Goal: Find contact information: Obtain details needed to contact an individual or organization

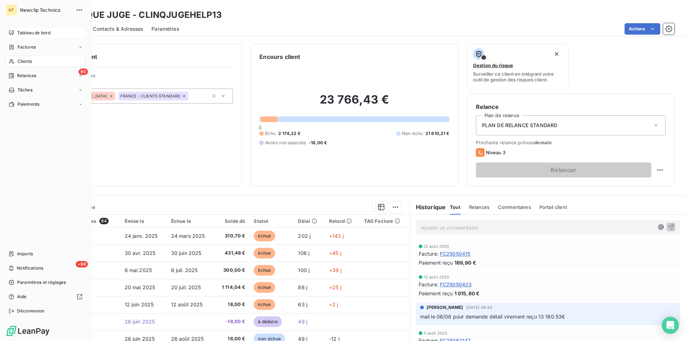
click at [34, 34] on span "Tableau de bord" at bounding box center [33, 33] width 33 height 6
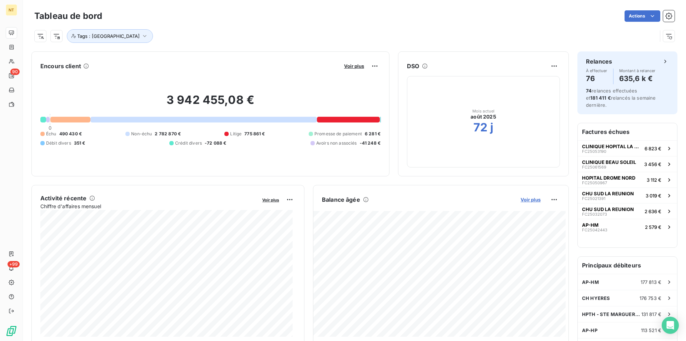
click at [525, 202] on span "Voir plus" at bounding box center [531, 200] width 20 height 6
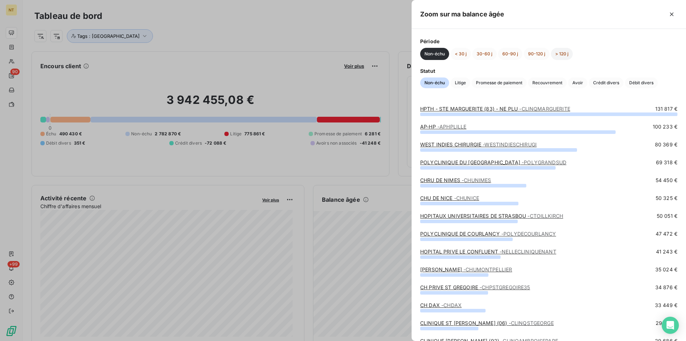
click at [564, 53] on button "> 120 j" at bounding box center [562, 54] width 22 height 12
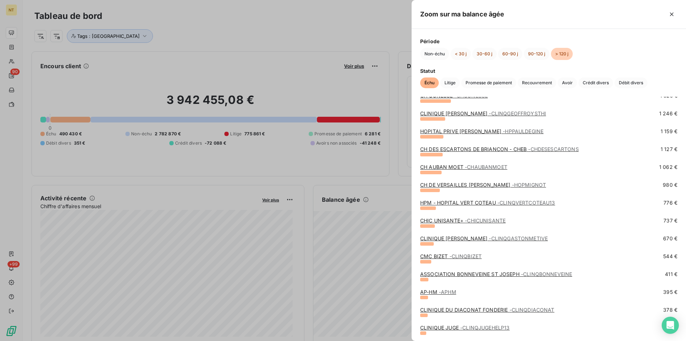
scroll to position [210, 0]
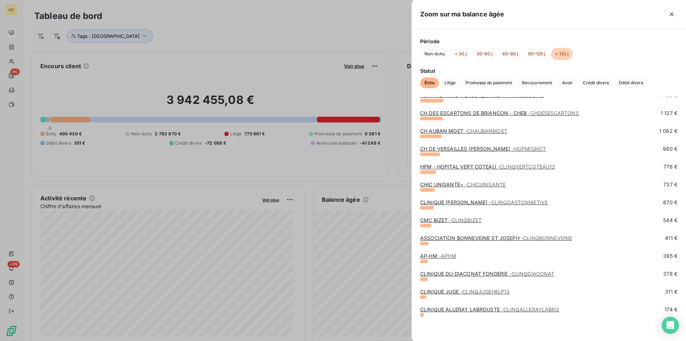
click at [473, 276] on link "CLINIQUE DU DIACONAT FONDERIE - CLINQDIACONAT" at bounding box center [487, 274] width 134 height 6
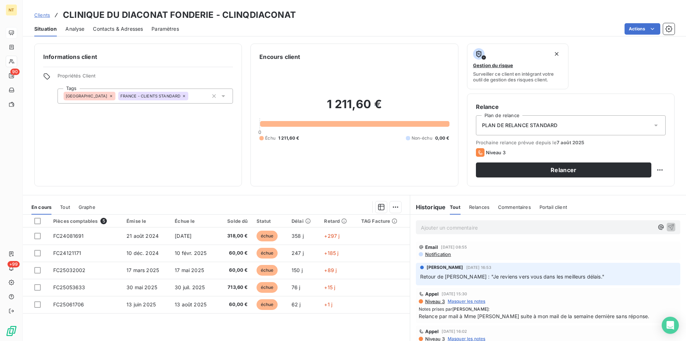
click at [119, 28] on span "Contacts & Adresses" at bounding box center [118, 28] width 50 height 7
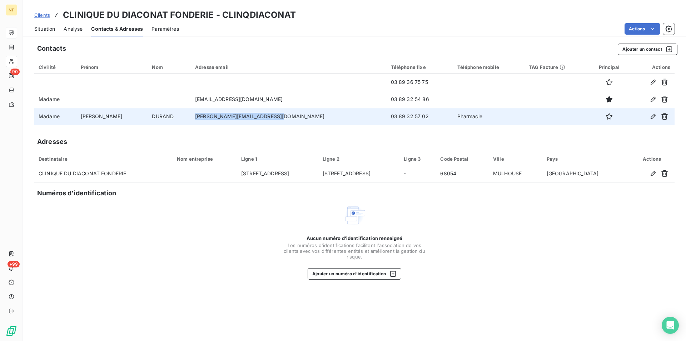
drag, startPoint x: 176, startPoint y: 116, endPoint x: 284, endPoint y: 120, distance: 108.1
click at [284, 120] on td "[PERSON_NAME][EMAIL_ADDRESS][DOMAIN_NAME]" at bounding box center [289, 116] width 196 height 17
copy td "[PERSON_NAME][EMAIL_ADDRESS][DOMAIN_NAME]"
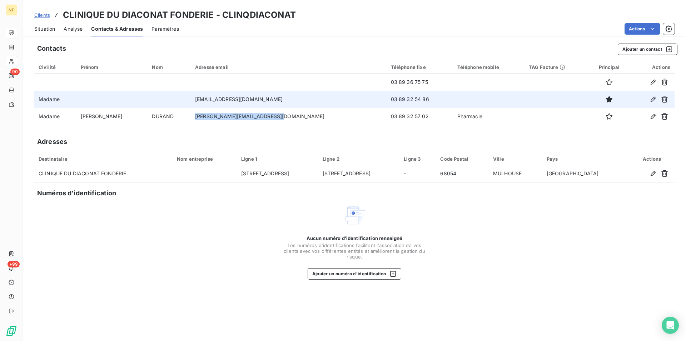
drag, startPoint x: 174, startPoint y: 99, endPoint x: 295, endPoint y: 100, distance: 121.6
click at [295, 100] on td "[EMAIL_ADDRESS][DOMAIN_NAME]" at bounding box center [289, 99] width 196 height 17
copy td "[EMAIL_ADDRESS][DOMAIN_NAME]"
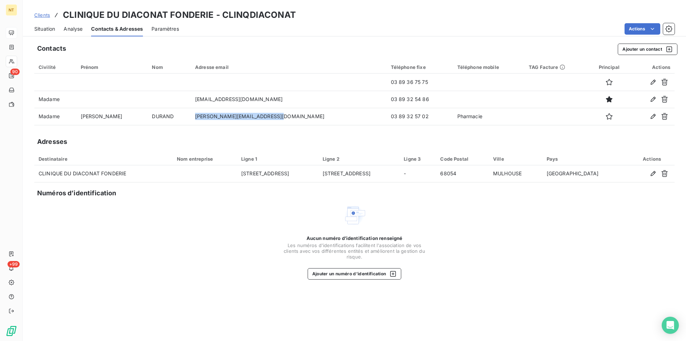
click at [40, 28] on span "Situation" at bounding box center [44, 28] width 21 height 7
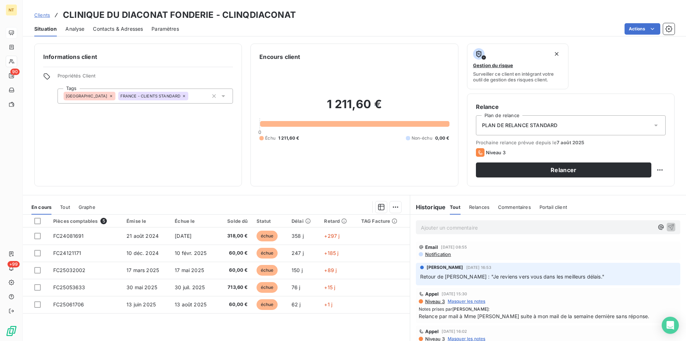
scroll to position [33, 0]
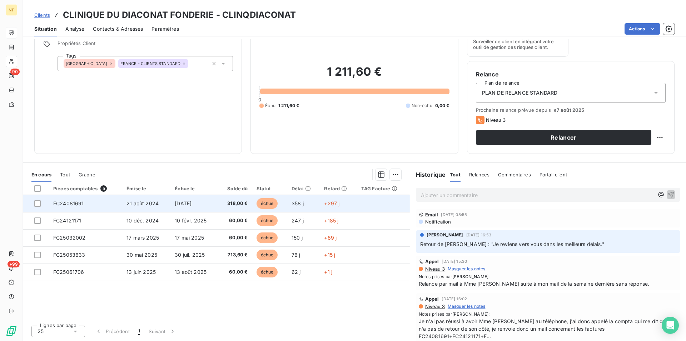
click at [81, 204] on span "FC24081691" at bounding box center [68, 204] width 31 height 6
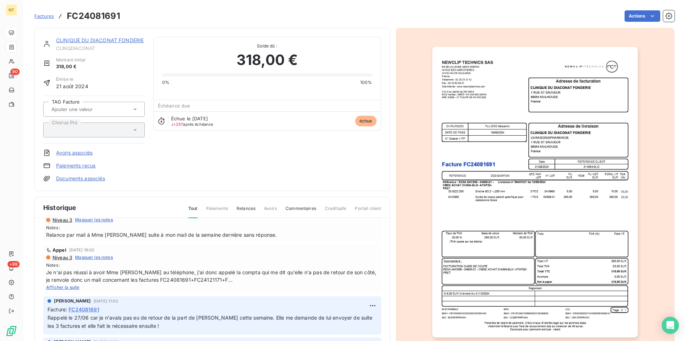
scroll to position [73, 0]
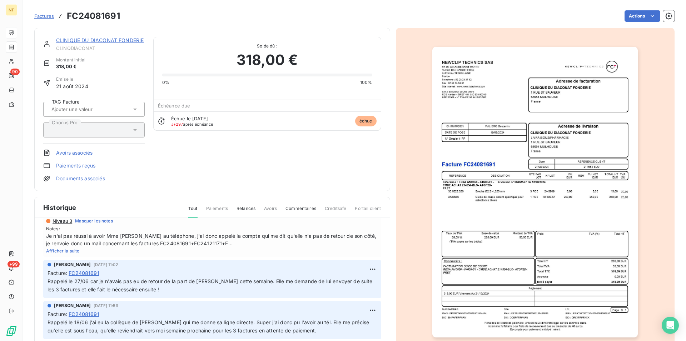
click at [492, 106] on img "button" at bounding box center [536, 192] width 206 height 291
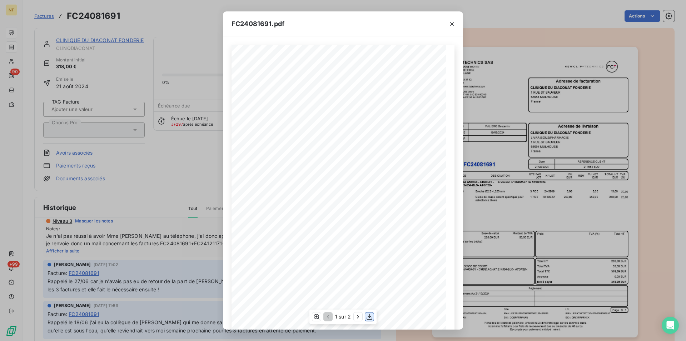
click at [369, 319] on icon "button" at bounding box center [369, 317] width 7 height 7
click at [454, 23] on icon "button" at bounding box center [452, 23] width 7 height 7
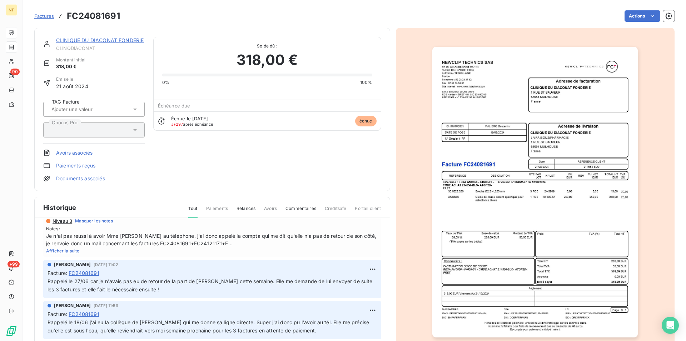
click at [99, 42] on link "CLINIQUE DU DIACONAT FONDERIE" at bounding box center [100, 40] width 88 height 6
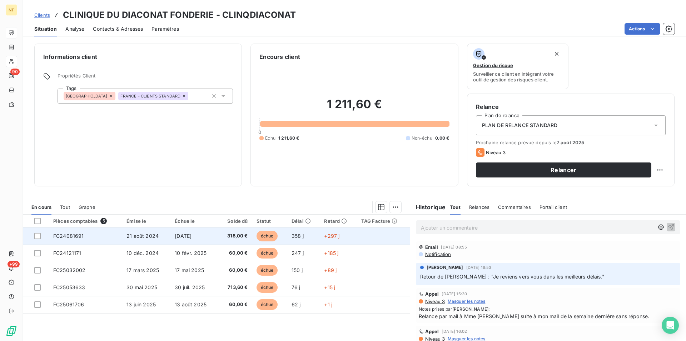
click at [96, 235] on td "FC24081691" at bounding box center [85, 236] width 73 height 17
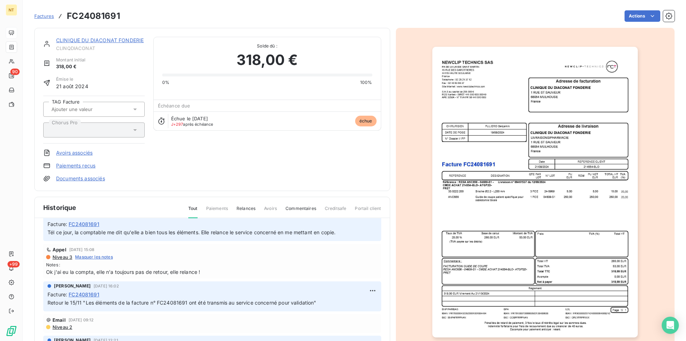
scroll to position [436, 0]
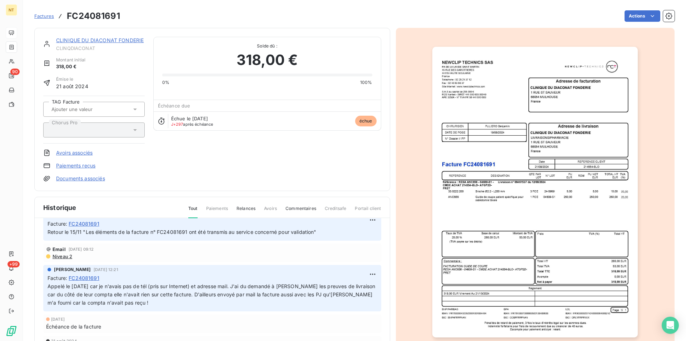
click at [111, 39] on link "CLINIQUE DU DIACONAT FONDERIE" at bounding box center [100, 40] width 88 height 6
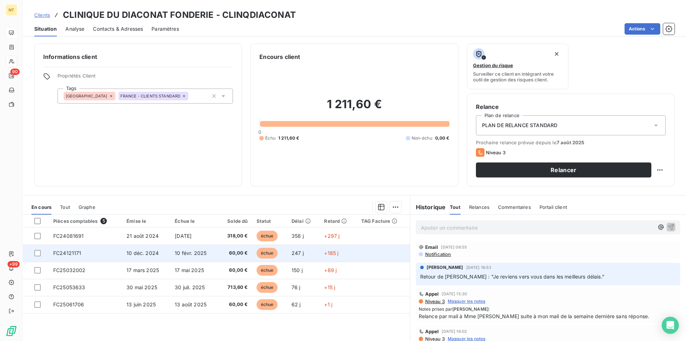
click at [81, 252] on td "FC24121171" at bounding box center [85, 253] width 73 height 17
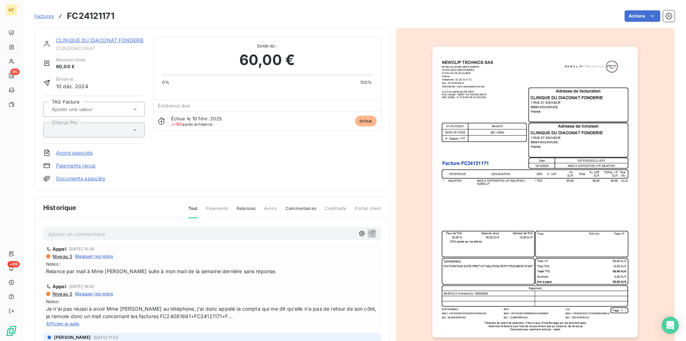
click at [510, 246] on img "button" at bounding box center [536, 192] width 206 height 291
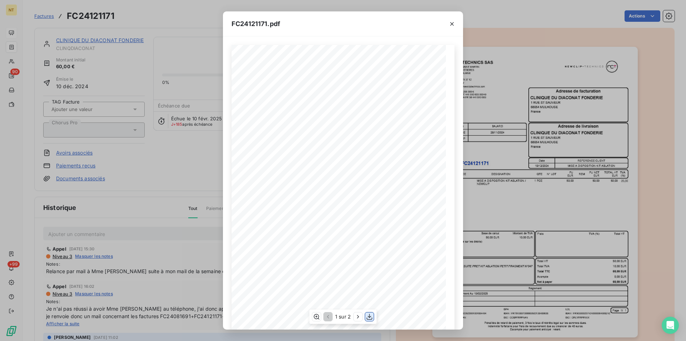
click at [369, 318] on icon "button" at bounding box center [369, 317] width 7 height 7
click at [451, 23] on icon "button" at bounding box center [452, 23] width 7 height 7
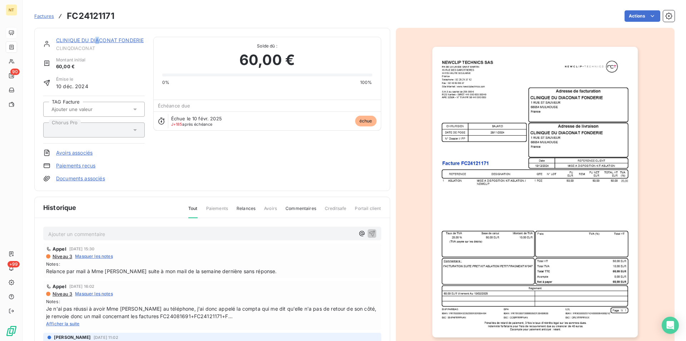
click at [97, 42] on link "CLINIQUE DU DIACONAT FONDERIE" at bounding box center [100, 40] width 88 height 6
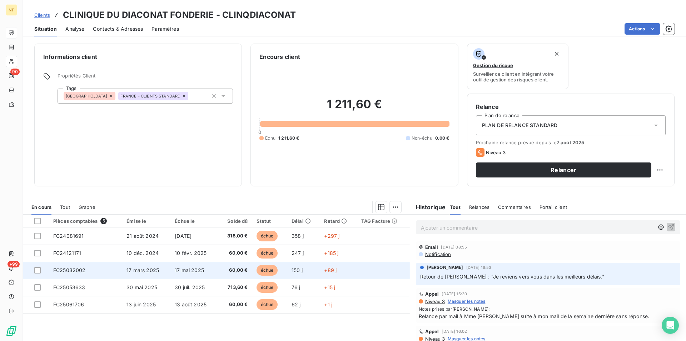
click at [95, 272] on td "FC25032002" at bounding box center [85, 270] width 73 height 17
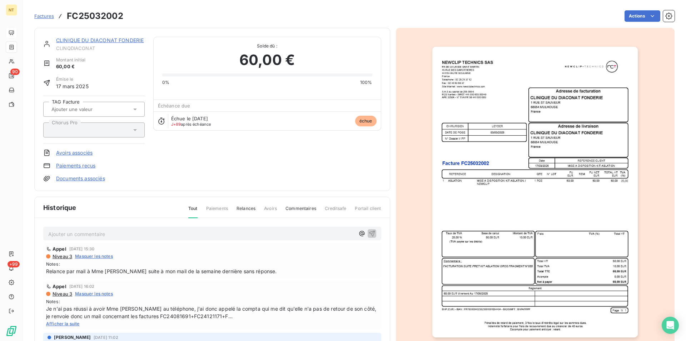
click at [542, 321] on img "button" at bounding box center [536, 192] width 206 height 291
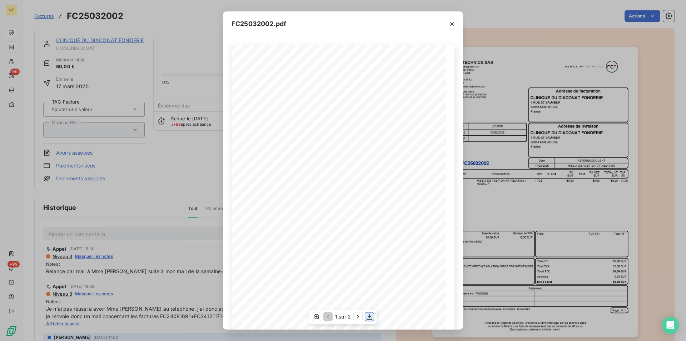
click at [370, 316] on icon "button" at bounding box center [369, 317] width 7 height 7
click at [454, 23] on icon "button" at bounding box center [452, 23] width 7 height 7
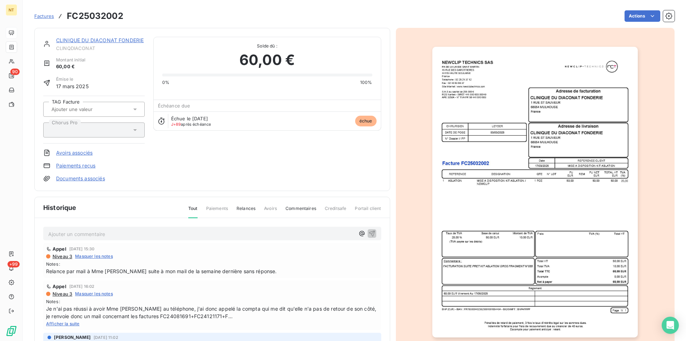
click at [108, 39] on link "CLINIQUE DU DIACONAT FONDERIE" at bounding box center [100, 40] width 88 height 6
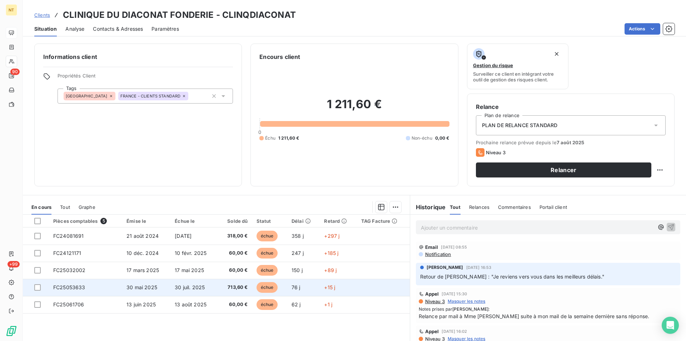
click at [109, 287] on td "FC25053633" at bounding box center [85, 287] width 73 height 17
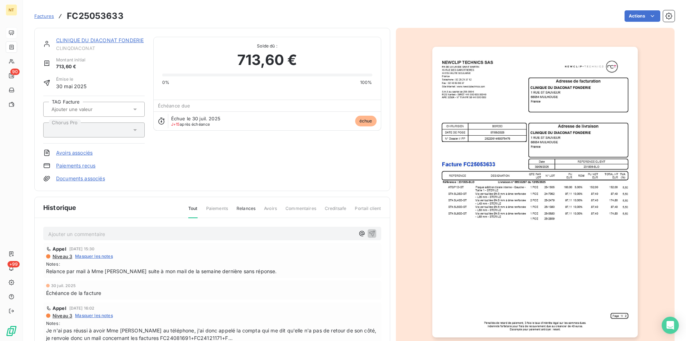
click at [446, 221] on img "button" at bounding box center [536, 192] width 206 height 291
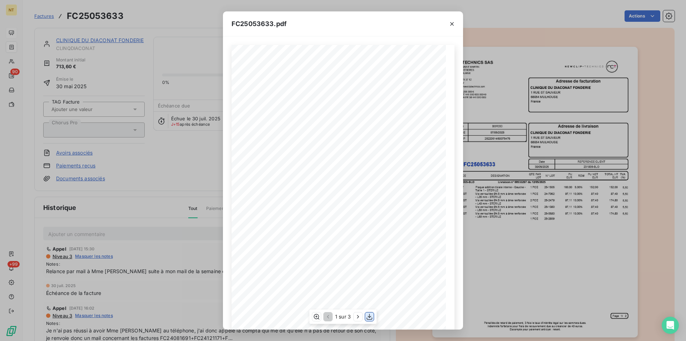
click at [369, 317] on icon "button" at bounding box center [369, 317] width 7 height 7
drag, startPoint x: 453, startPoint y: 23, endPoint x: 353, endPoint y: 22, distance: 100.8
click at [453, 23] on icon "button" at bounding box center [453, 24] width 4 height 4
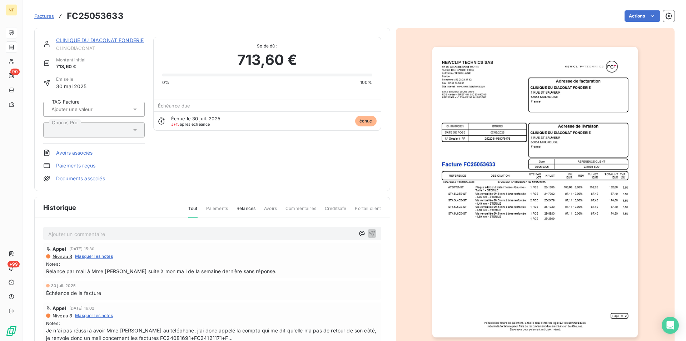
click at [94, 41] on link "CLINIQUE DU DIACONAT FONDERIE" at bounding box center [100, 40] width 88 height 6
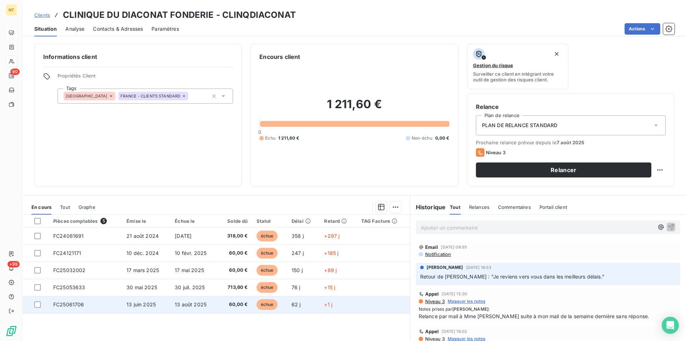
click at [101, 303] on td "FC25061706" at bounding box center [85, 304] width 73 height 17
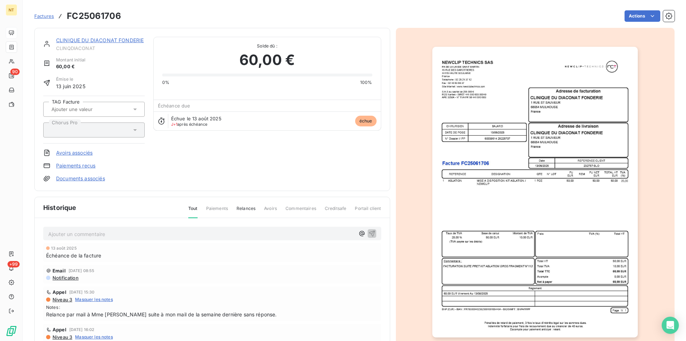
click at [468, 206] on img "button" at bounding box center [536, 192] width 206 height 291
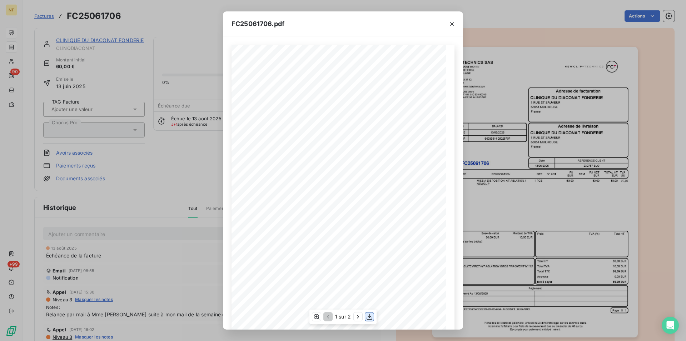
click at [369, 317] on icon "button" at bounding box center [369, 317] width 7 height 7
click at [455, 26] on icon "button" at bounding box center [452, 23] width 7 height 7
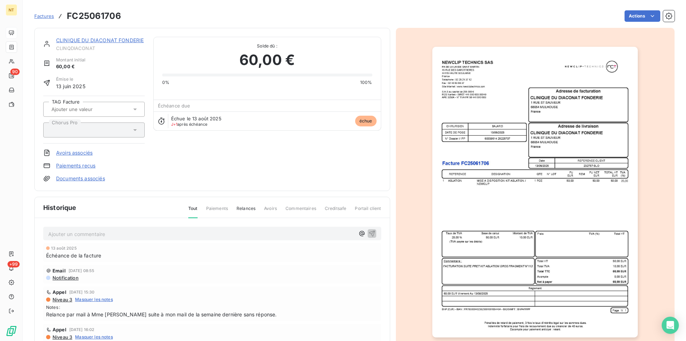
click at [111, 41] on link "CLINIQUE DU DIACONAT FONDERIE" at bounding box center [100, 40] width 88 height 6
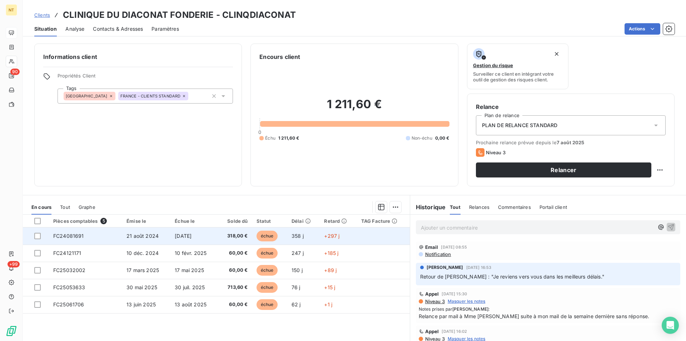
click at [88, 235] on td "FC24081691" at bounding box center [85, 236] width 73 height 17
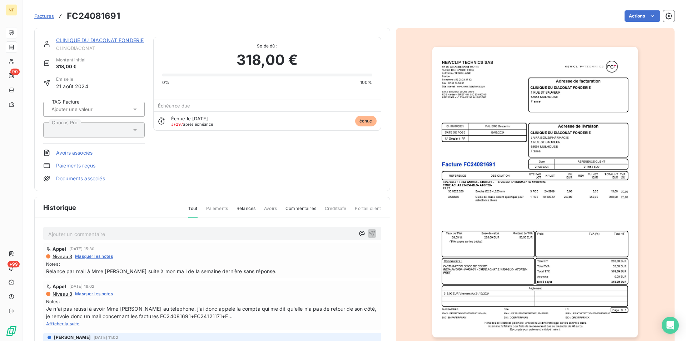
click at [93, 233] on p "Ajouter un commentaire ﻿" at bounding box center [201, 234] width 307 height 9
click at [78, 233] on span "Envoyé mail le 14/08 pour cette facture" at bounding box center [95, 234] width 94 height 6
drag, startPoint x: 46, startPoint y: 233, endPoint x: 178, endPoint y: 238, distance: 132.0
click at [178, 238] on div "Envoyé mail de relance le 14/08 pour cette facture" at bounding box center [212, 233] width 338 height 13
copy span "Envoyé mail de relance le 14/08 pour cette facture"
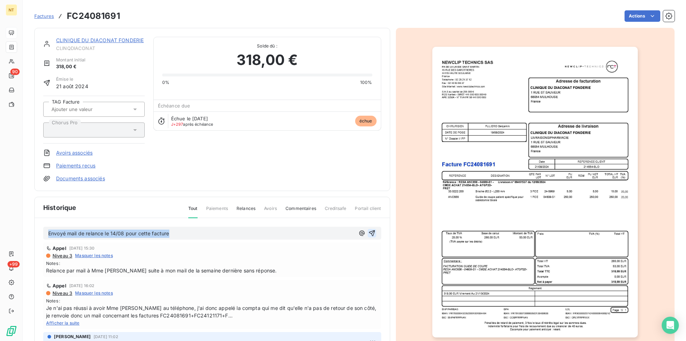
click at [369, 233] on icon "button" at bounding box center [372, 234] width 6 height 6
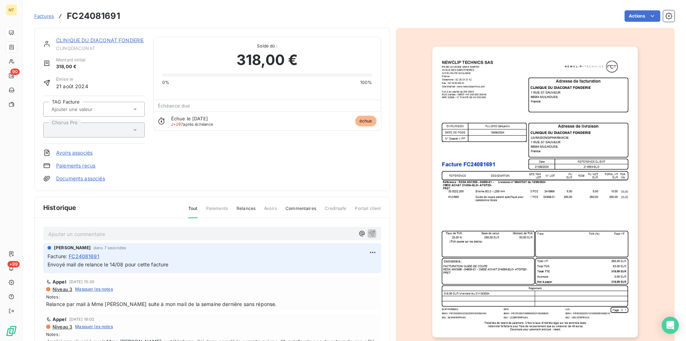
click at [112, 44] on div "CLINIQUE DU DIACONAT FONDERIE CLINQDIACONAT" at bounding box center [100, 44] width 89 height 14
click at [119, 43] on link "CLINIQUE DU DIACONAT FONDERIE" at bounding box center [100, 40] width 88 height 6
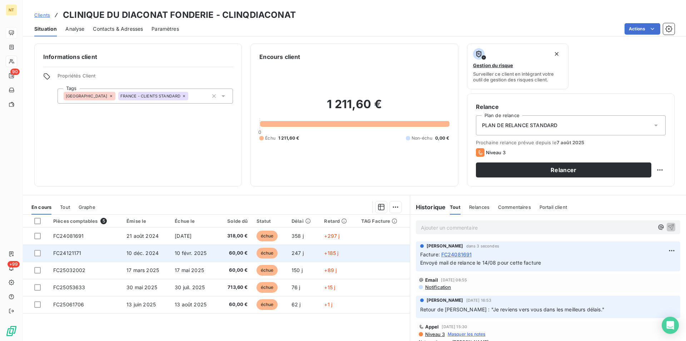
click at [74, 254] on span "FC24121171" at bounding box center [67, 253] width 28 height 6
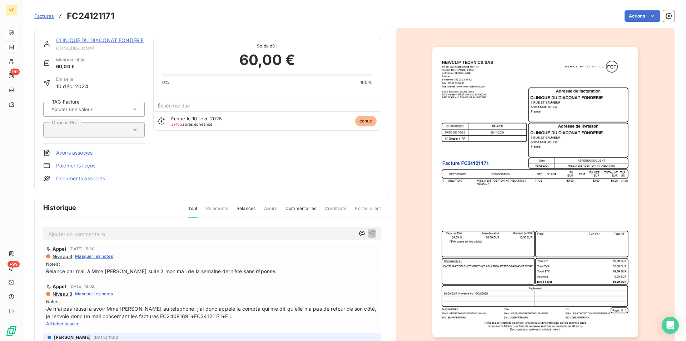
click at [79, 234] on p "Ajouter un commentaire ﻿" at bounding box center [201, 234] width 307 height 9
click at [369, 232] on icon "button" at bounding box center [372, 233] width 7 height 7
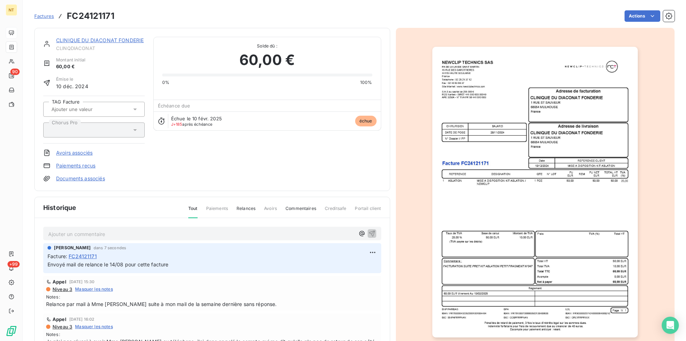
click at [103, 42] on link "CLINIQUE DU DIACONAT FONDERIE" at bounding box center [100, 40] width 88 height 6
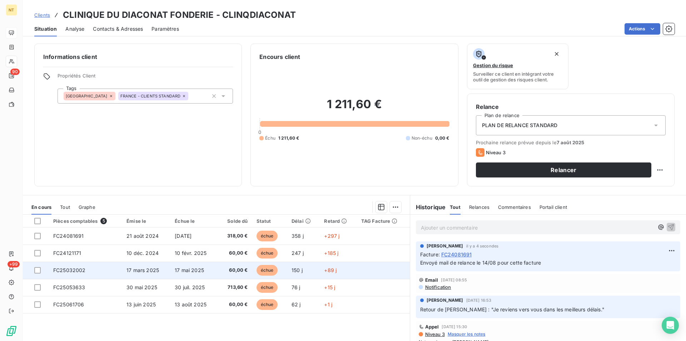
click at [92, 272] on td "FC25032002" at bounding box center [85, 270] width 73 height 17
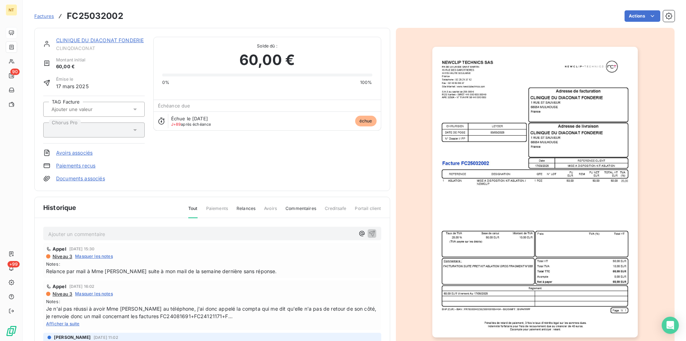
click at [102, 231] on p "Ajouter un commentaire ﻿" at bounding box center [201, 234] width 307 height 9
click at [369, 233] on icon "button" at bounding box center [372, 234] width 6 height 6
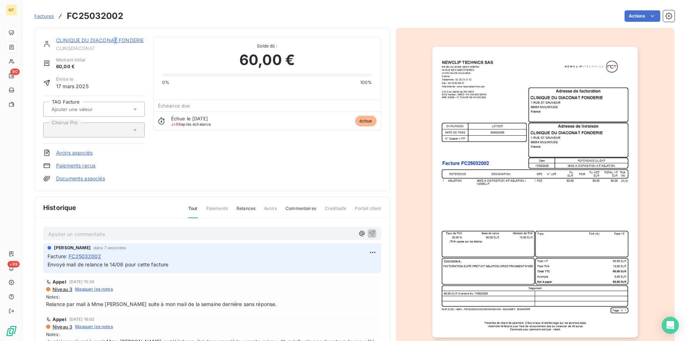
click at [115, 39] on link "CLINIQUE DU DIACONAT FONDERIE" at bounding box center [100, 40] width 88 height 6
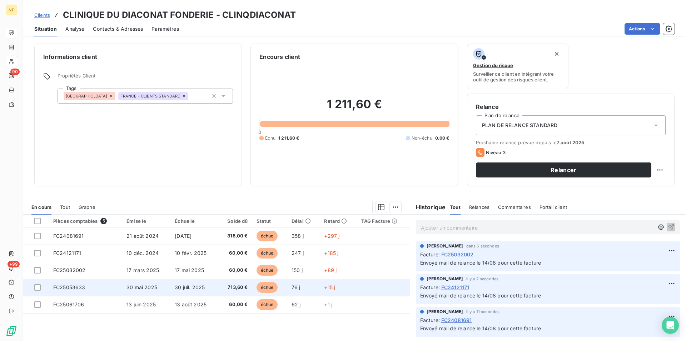
click at [84, 286] on span "FC25053633" at bounding box center [69, 288] width 32 height 6
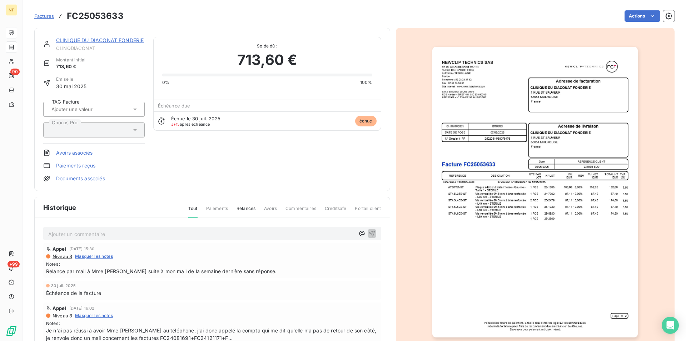
click at [121, 234] on p "Ajouter un commentaire ﻿" at bounding box center [201, 234] width 307 height 9
click at [369, 233] on icon "button" at bounding box center [372, 233] width 7 height 7
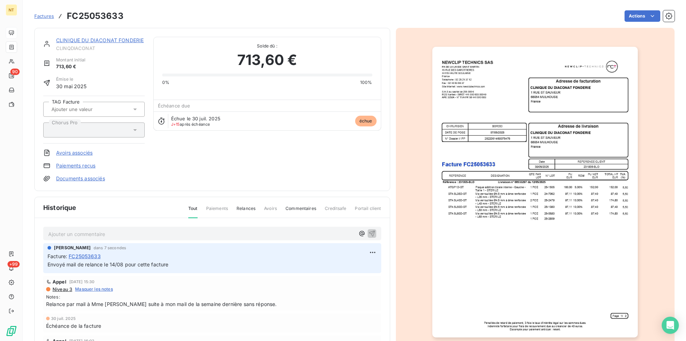
click at [103, 41] on link "CLINIQUE DU DIACONAT FONDERIE" at bounding box center [100, 40] width 88 height 6
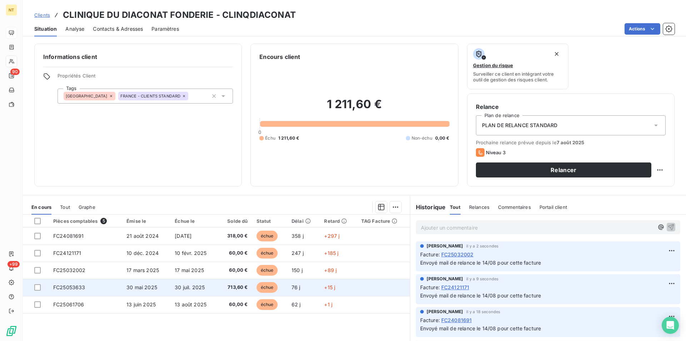
click at [82, 292] on td "FC25053633" at bounding box center [85, 287] width 73 height 17
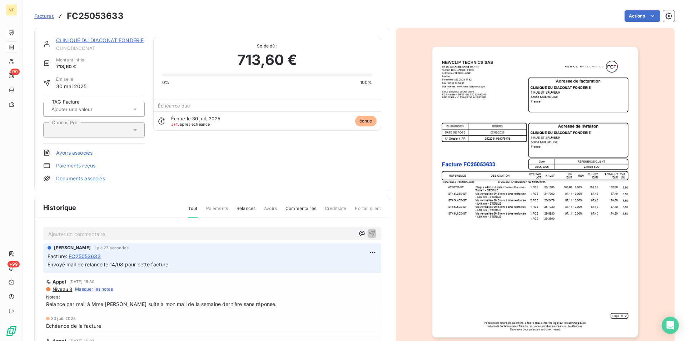
click at [116, 38] on link "CLINIQUE DU DIACONAT FONDERIE" at bounding box center [100, 40] width 88 height 6
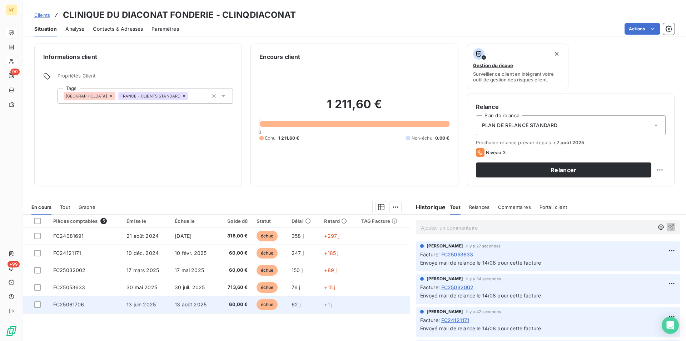
click at [94, 305] on td "FC25061706" at bounding box center [85, 304] width 73 height 17
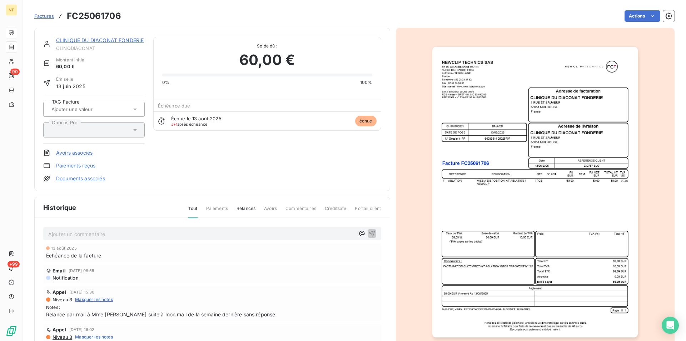
click at [102, 231] on p "Ajouter un commentaire ﻿" at bounding box center [201, 234] width 307 height 9
click at [369, 234] on icon "button" at bounding box center [372, 233] width 7 height 7
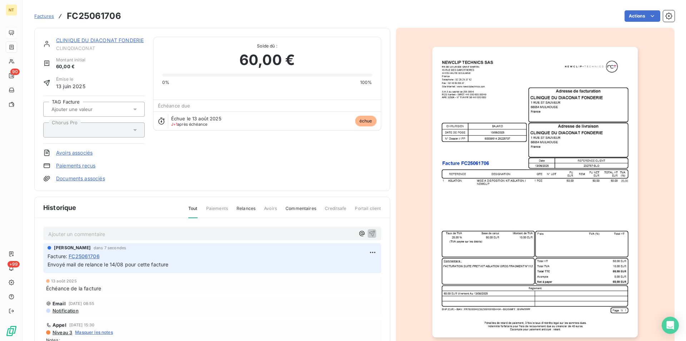
click at [102, 40] on link "CLINIQUE DU DIACONAT FONDERIE" at bounding box center [100, 40] width 88 height 6
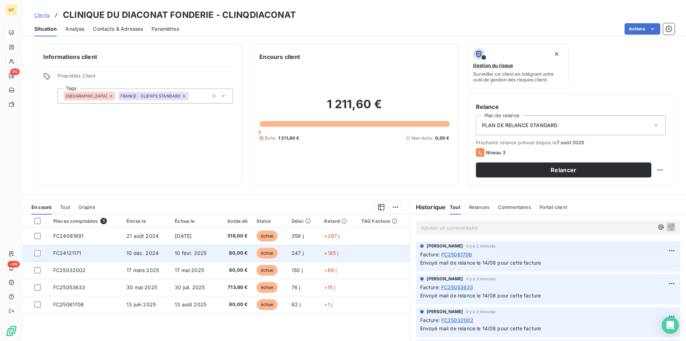
click at [86, 252] on td "FC24121171" at bounding box center [85, 253] width 73 height 17
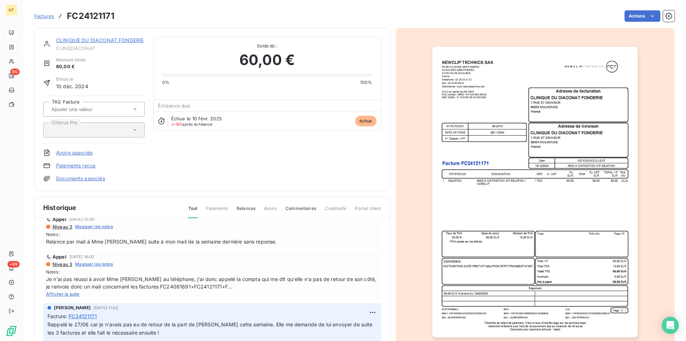
scroll to position [73, 0]
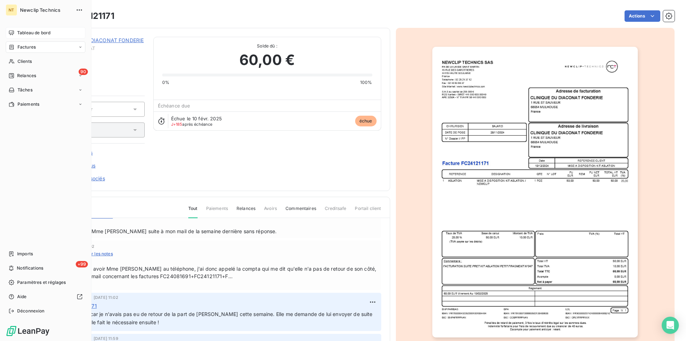
click at [36, 34] on span "Tableau de bord" at bounding box center [33, 33] width 33 height 6
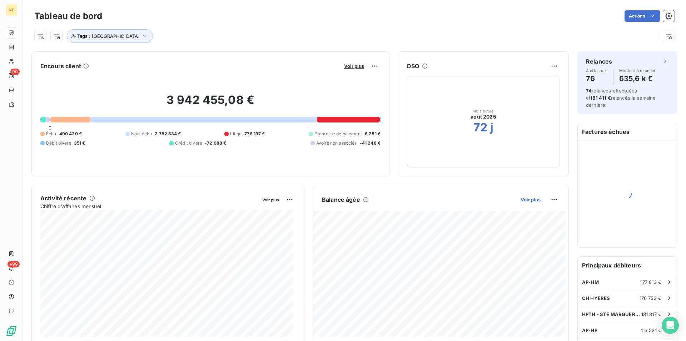
click at [523, 200] on span "Voir plus" at bounding box center [531, 200] width 20 height 6
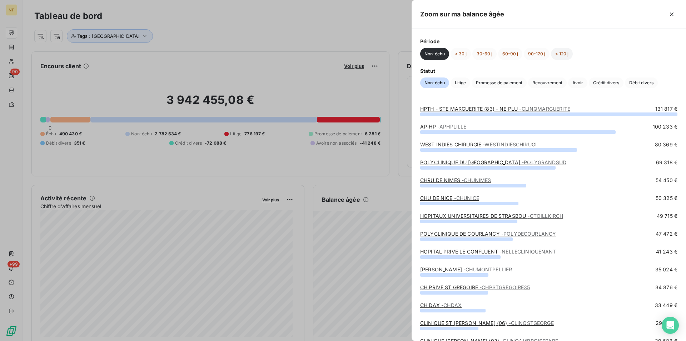
click at [563, 55] on button "> 120 j" at bounding box center [562, 54] width 22 height 12
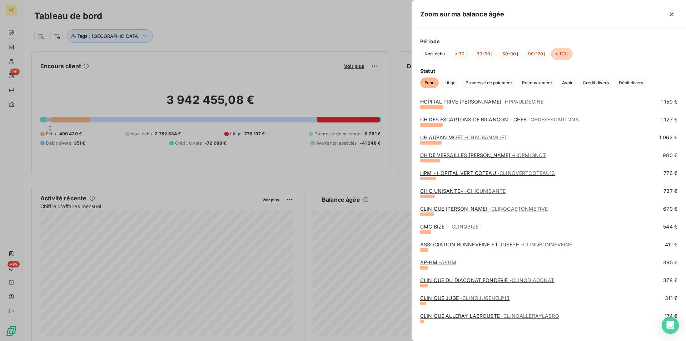
scroll to position [210, 0]
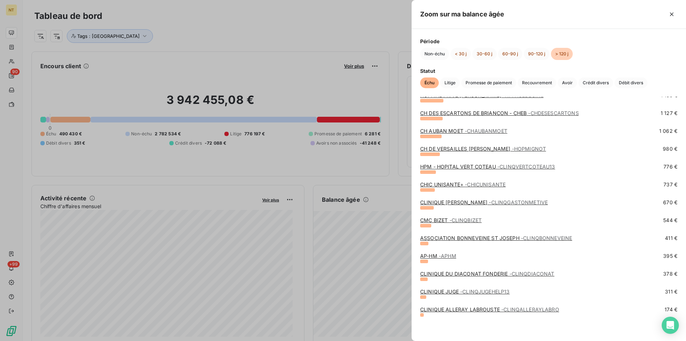
click at [491, 237] on link "ASSOCIATION BONNEVEINE ST JOSEPH - CLINQBONNEVEINE" at bounding box center [496, 238] width 152 height 6
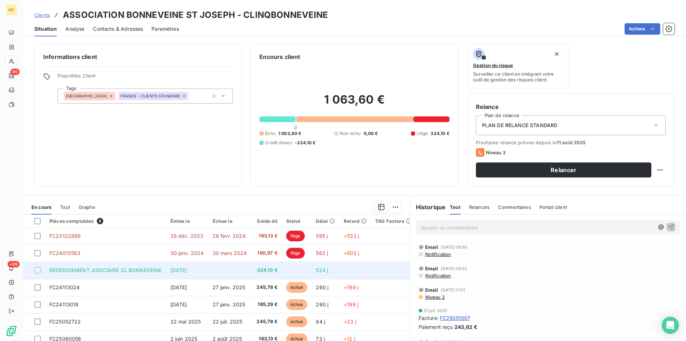
scroll to position [19, 0]
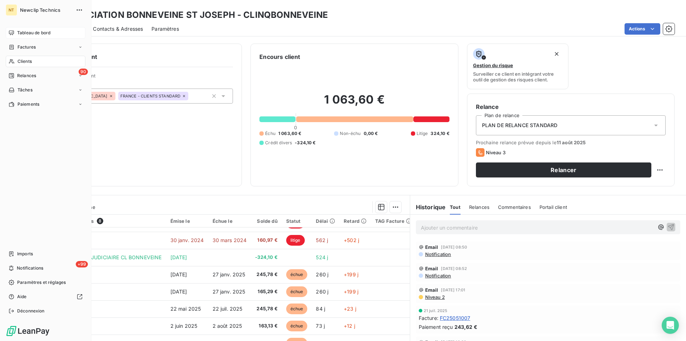
click at [41, 31] on span "Tableau de bord" at bounding box center [33, 33] width 33 height 6
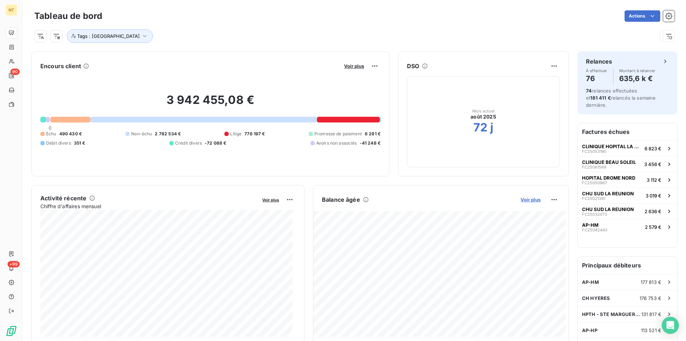
click at [522, 200] on span "Voir plus" at bounding box center [531, 200] width 20 height 6
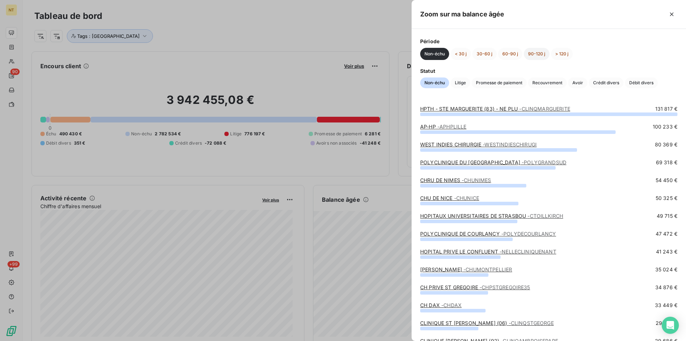
click at [536, 53] on button "90-120 j" at bounding box center [537, 54] width 26 height 12
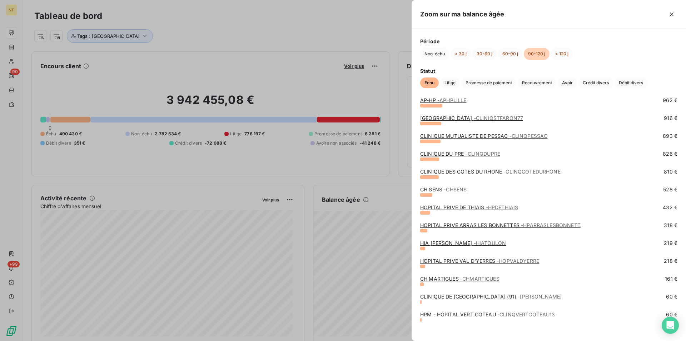
scroll to position [192, 0]
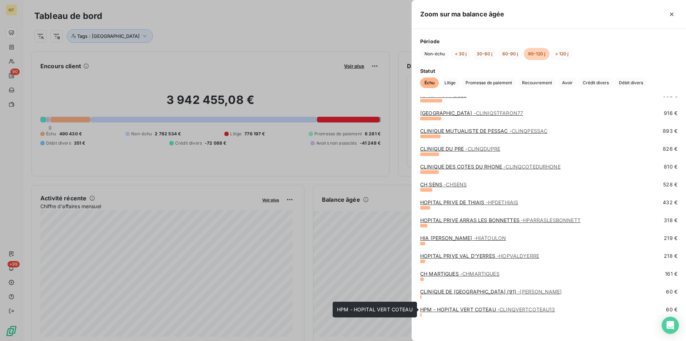
click at [469, 312] on link "HPM - HOPITAL VERT COTEAU - CLINQVERTCOTEAU13" at bounding box center [487, 310] width 135 height 6
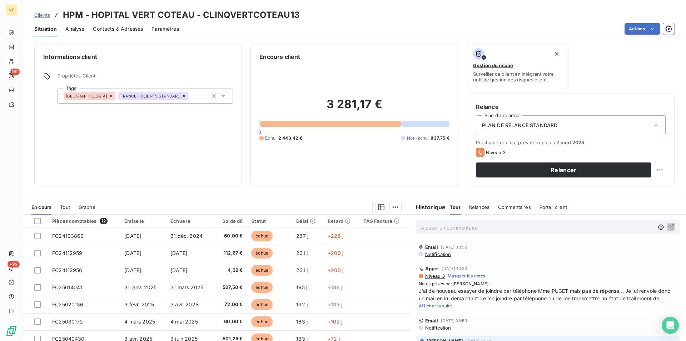
click at [438, 309] on span "Afficher la suite" at bounding box center [436, 306] width 34 height 5
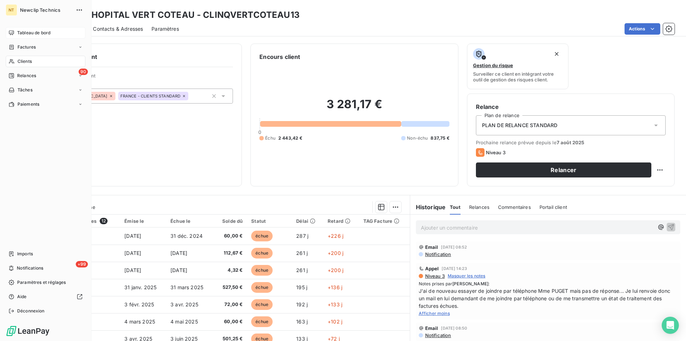
click at [21, 31] on span "Tableau de bord" at bounding box center [33, 33] width 33 height 6
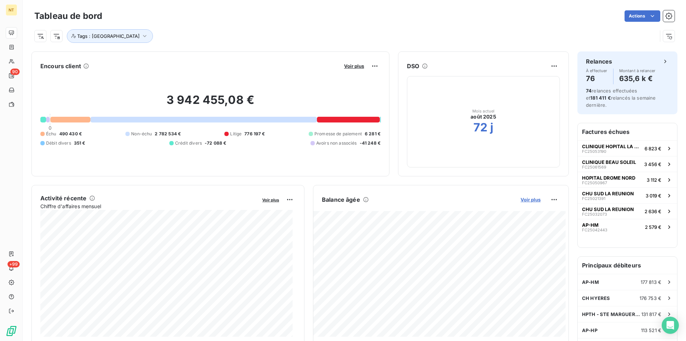
click at [527, 201] on span "Voir plus" at bounding box center [531, 200] width 20 height 6
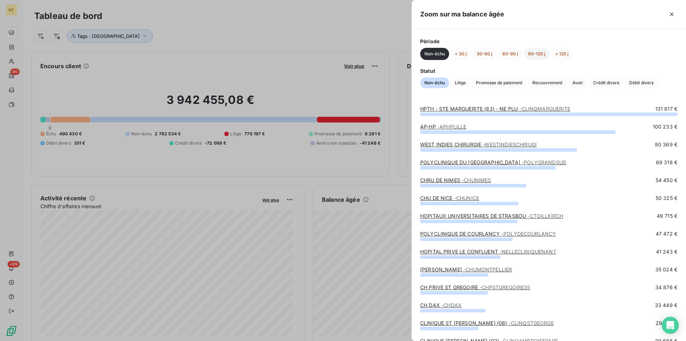
click at [538, 54] on button "90-120 j" at bounding box center [537, 54] width 26 height 12
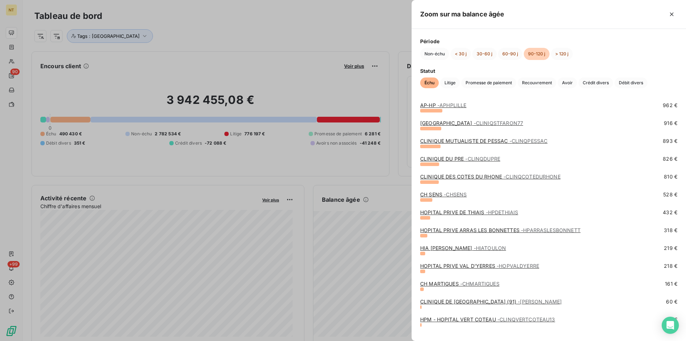
scroll to position [192, 0]
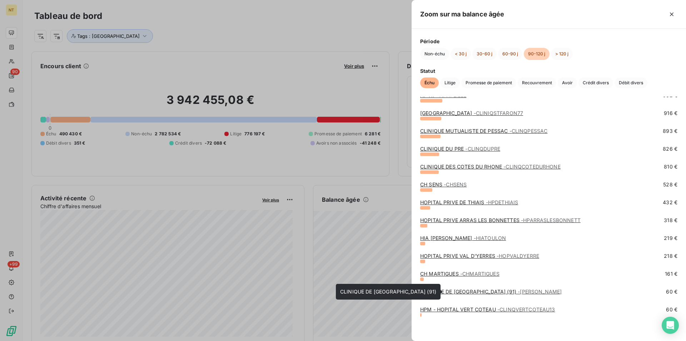
click at [473, 293] on link "CLINIQUE DE [GEOGRAPHIC_DATA] (91) - [PERSON_NAME]" at bounding box center [491, 292] width 142 height 6
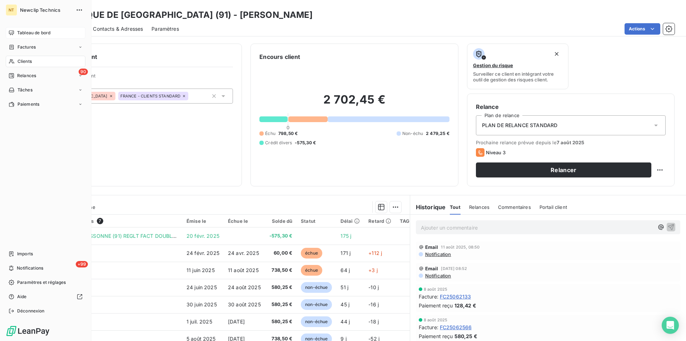
click at [32, 32] on span "Tableau de bord" at bounding box center [33, 33] width 33 height 6
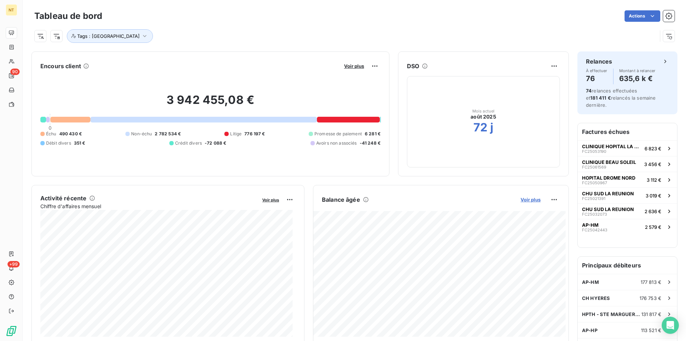
click at [523, 199] on span "Voir plus" at bounding box center [531, 200] width 20 height 6
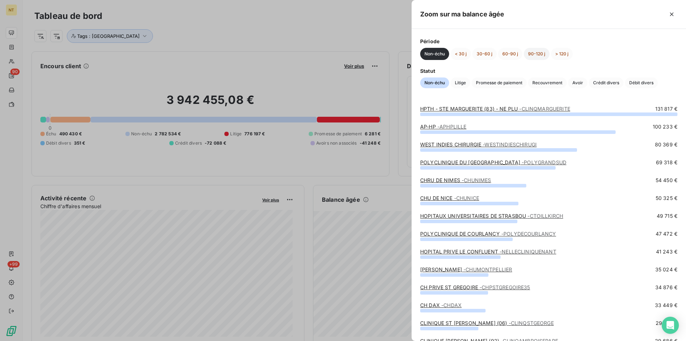
click at [541, 53] on button "90-120 j" at bounding box center [537, 54] width 26 height 12
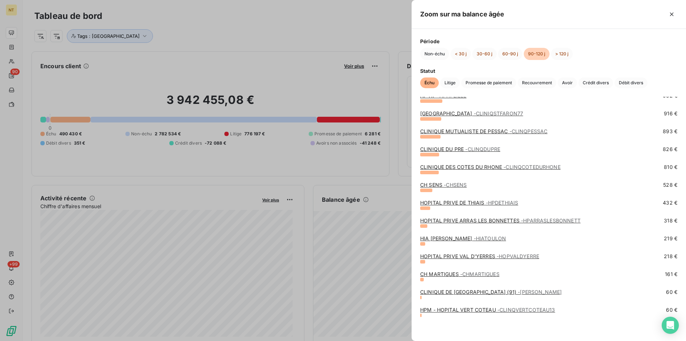
scroll to position [192, 0]
click at [474, 276] on span "- CHMARTIGUES" at bounding box center [480, 274] width 39 height 6
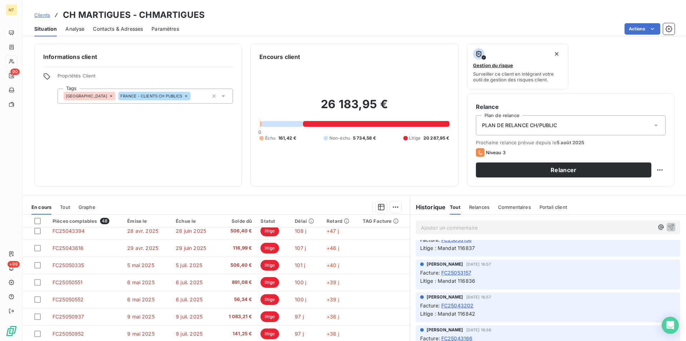
scroll to position [305, 0]
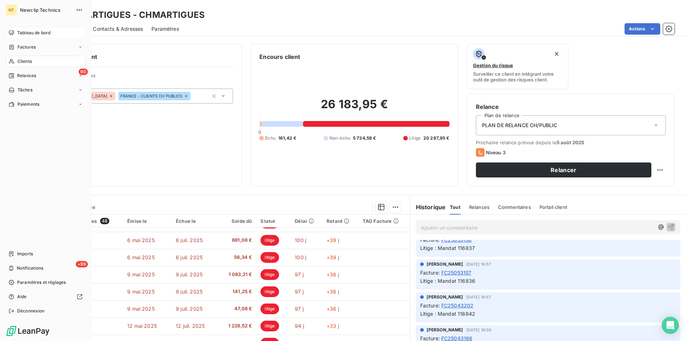
click at [28, 31] on span "Tableau de bord" at bounding box center [33, 33] width 33 height 6
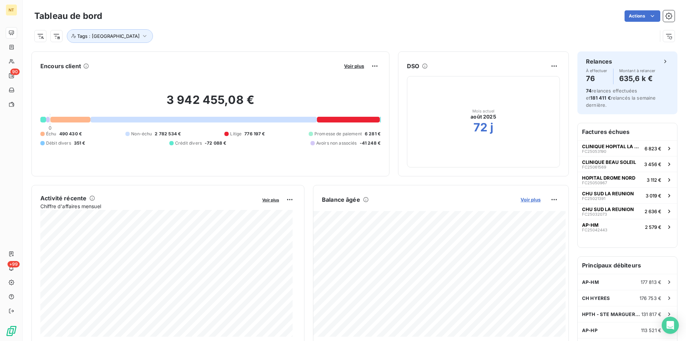
click at [526, 202] on span "Voir plus" at bounding box center [531, 200] width 20 height 6
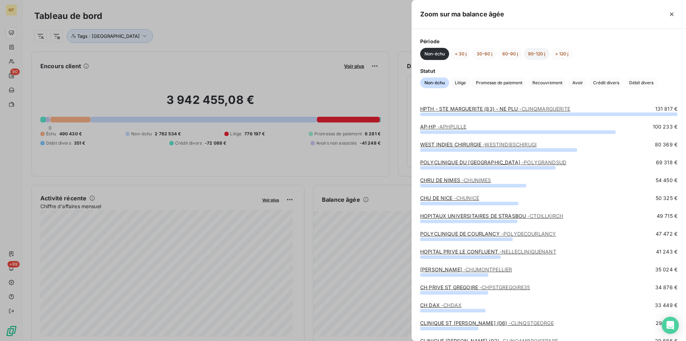
click at [533, 56] on button "90-120 j" at bounding box center [537, 54] width 26 height 12
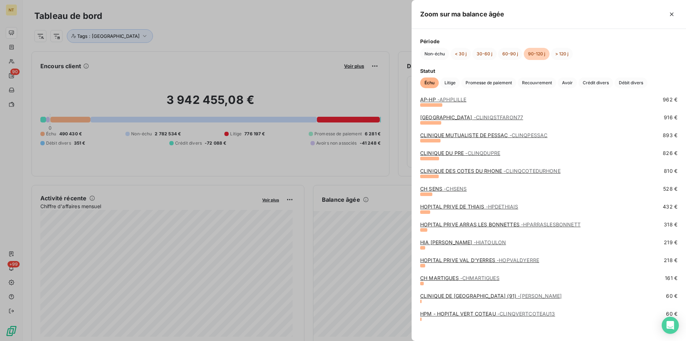
scroll to position [192, 0]
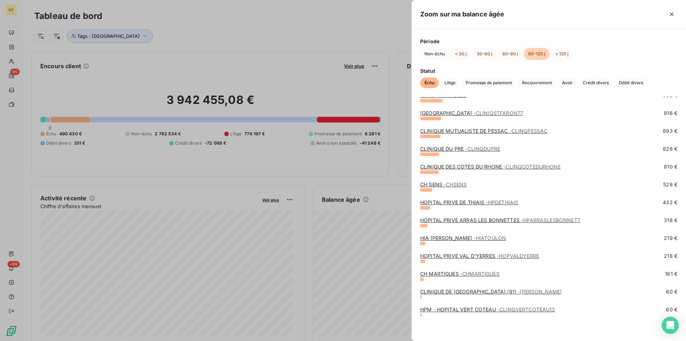
click at [464, 256] on link "HOPITAL PRIVE VAL D'YERRES - HOPVALDYERRE" at bounding box center [479, 256] width 119 height 6
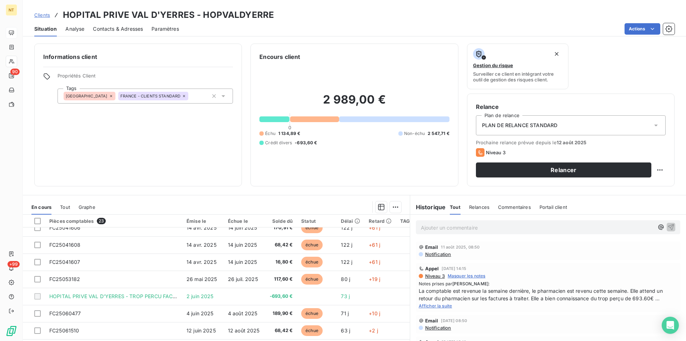
scroll to position [146, 0]
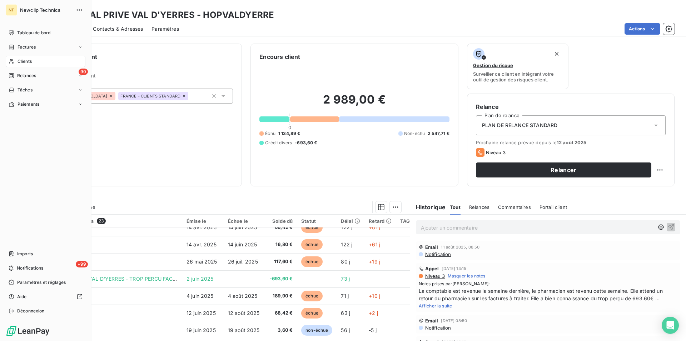
drag, startPoint x: 28, startPoint y: 35, endPoint x: 30, endPoint y: 40, distance: 5.6
click at [28, 35] on span "Tableau de bord" at bounding box center [33, 33] width 33 height 6
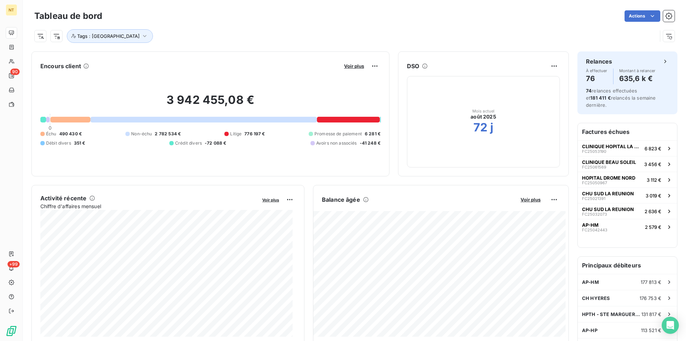
click at [527, 203] on button "Voir plus" at bounding box center [531, 200] width 24 height 6
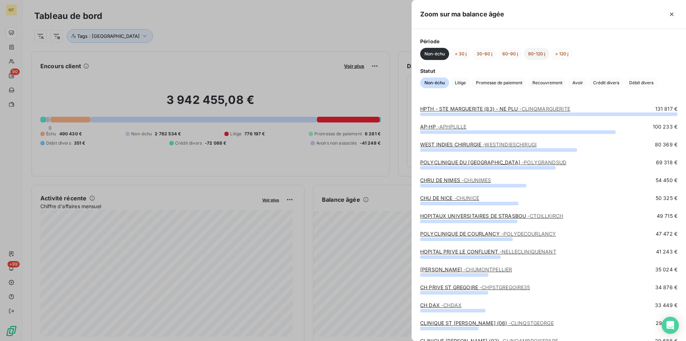
click at [535, 58] on button "90-120 j" at bounding box center [537, 54] width 26 height 12
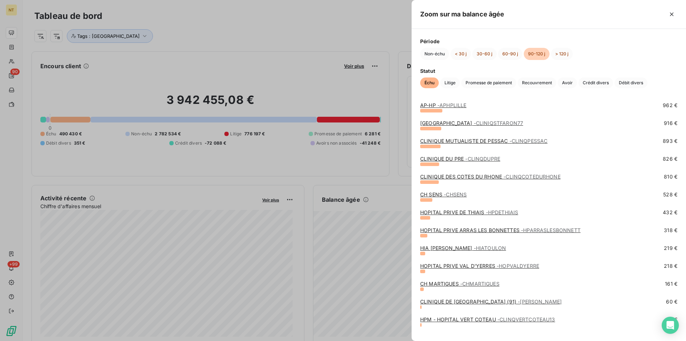
scroll to position [192, 0]
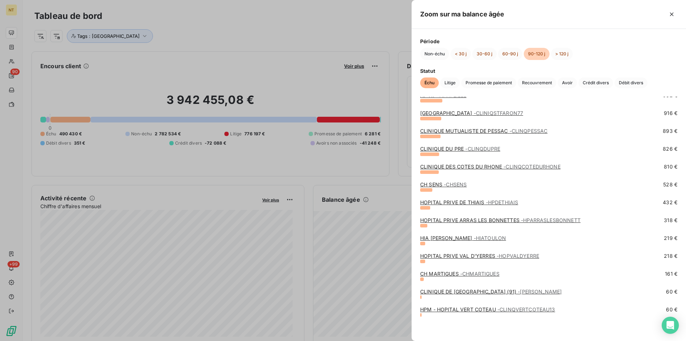
click at [477, 240] on span "- HIATOULON" at bounding box center [490, 238] width 33 height 6
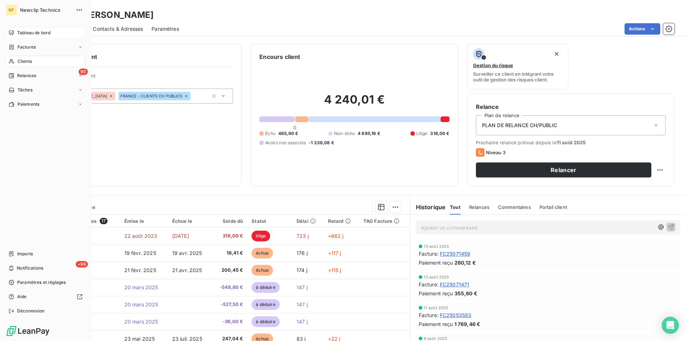
click at [31, 31] on span "Tableau de bord" at bounding box center [33, 33] width 33 height 6
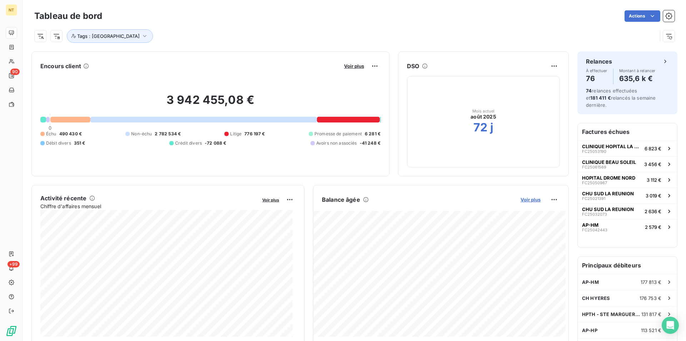
click at [526, 202] on button "Voir plus" at bounding box center [531, 200] width 24 height 6
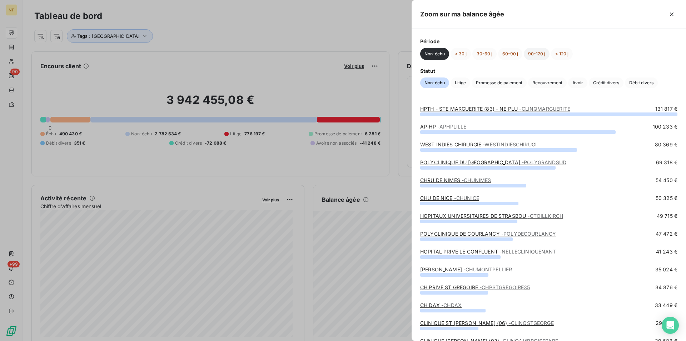
click at [535, 55] on button "90-120 j" at bounding box center [537, 54] width 26 height 12
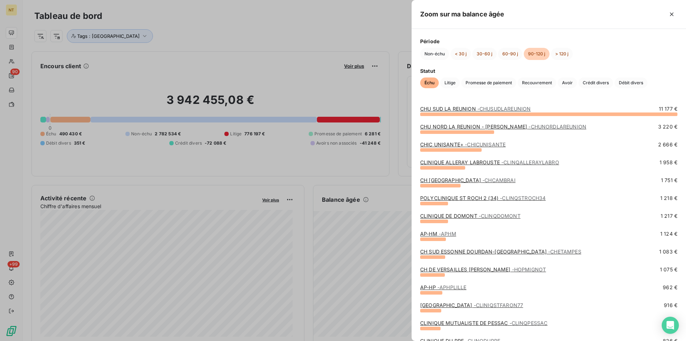
click at [468, 218] on link "CLINIQUE DE DOMONT - CLINQDOMONT" at bounding box center [470, 216] width 100 height 6
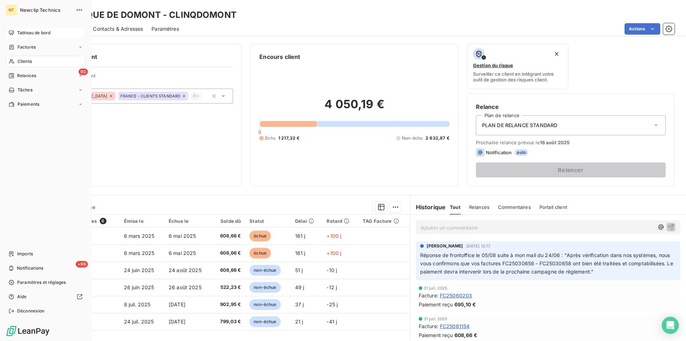
click at [30, 30] on span "Tableau de bord" at bounding box center [33, 33] width 33 height 6
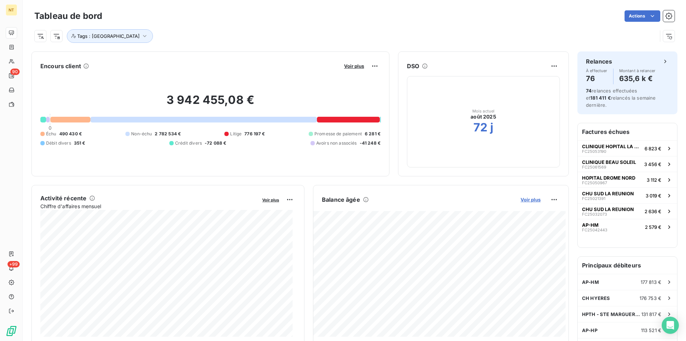
click at [524, 197] on span "Voir plus" at bounding box center [531, 200] width 20 height 6
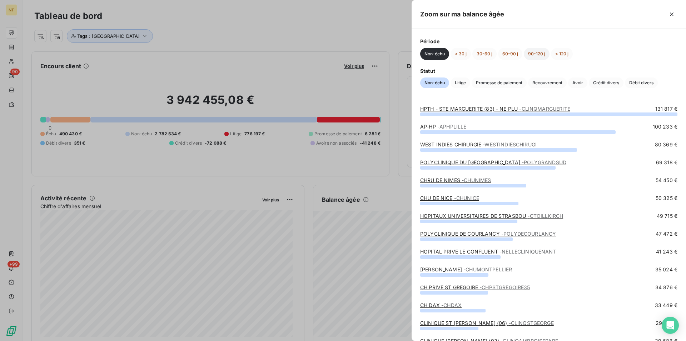
click at [539, 55] on button "90-120 j" at bounding box center [537, 54] width 26 height 12
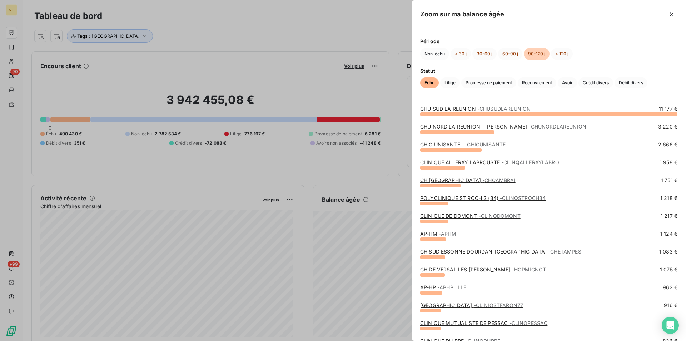
click at [479, 200] on link "POLYCLINIQUE ST ROCH 2 (34) - CLINQSTROCH34" at bounding box center [483, 198] width 126 height 6
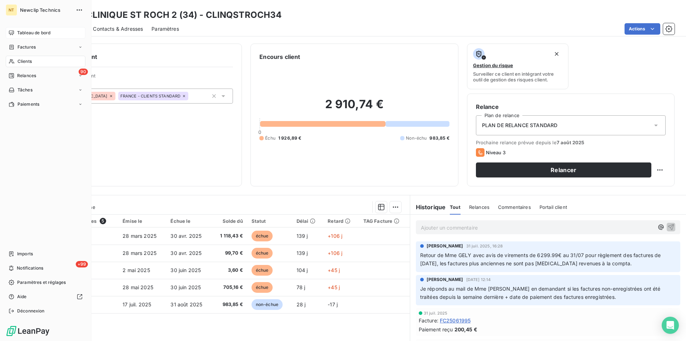
click at [33, 33] on span "Tableau de bord" at bounding box center [33, 33] width 33 height 6
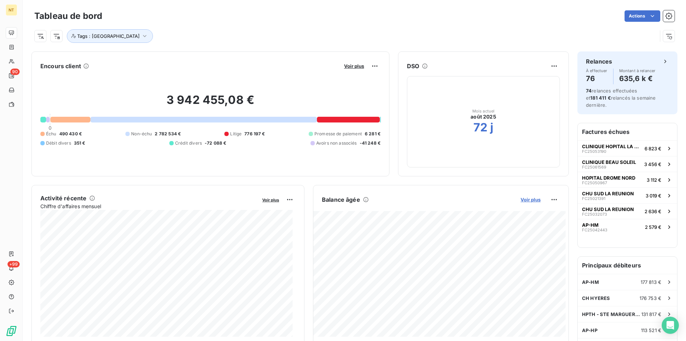
click at [525, 199] on span "Voir plus" at bounding box center [531, 200] width 20 height 6
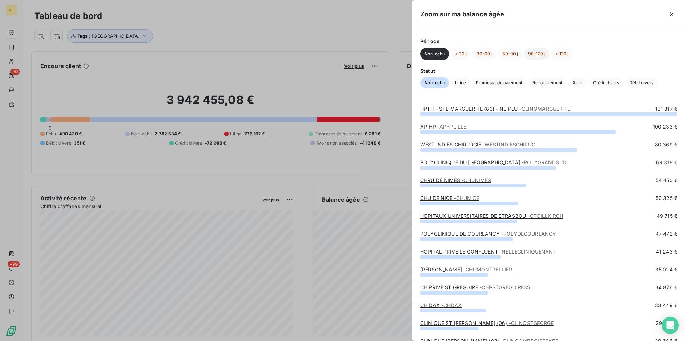
click at [530, 54] on button "90-120 j" at bounding box center [537, 54] width 26 height 12
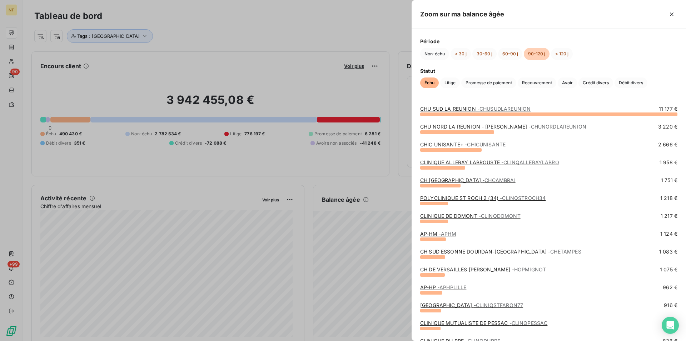
click at [483, 182] on span "- CHCAMBRAI" at bounding box center [499, 180] width 33 height 6
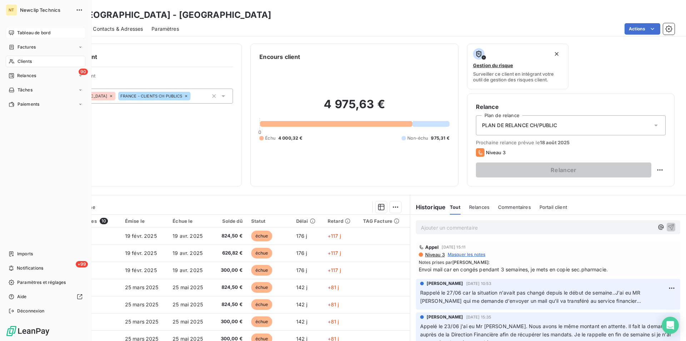
click at [26, 34] on span "Tableau de bord" at bounding box center [33, 33] width 33 height 6
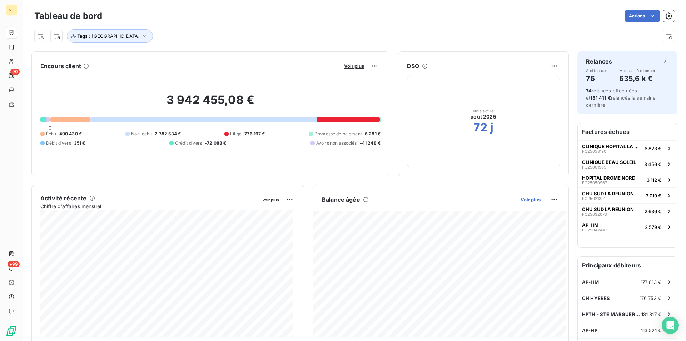
click at [527, 199] on span "Voir plus" at bounding box center [531, 200] width 20 height 6
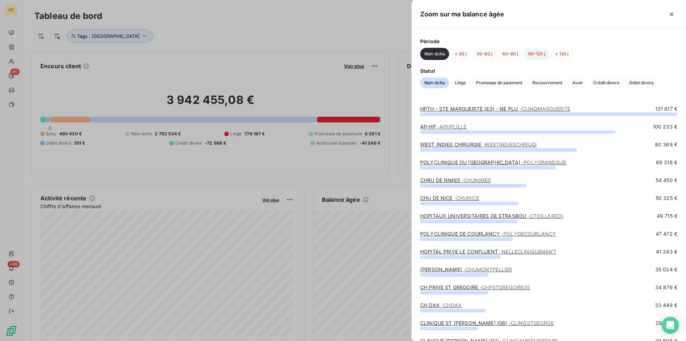
click at [533, 55] on button "90-120 j" at bounding box center [537, 54] width 26 height 12
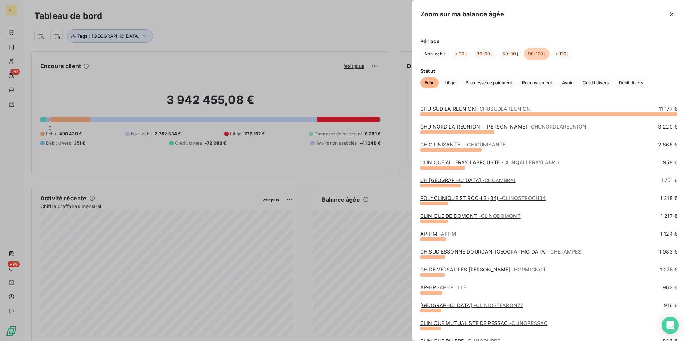
click at [483, 167] on div "CLINIQUE ALLERAY LABROUSTE - CLINQALLERAYLABRO 1 958 €" at bounding box center [548, 164] width 257 height 11
click at [483, 165] on link "CLINIQUE ALLERAY LABROUSTE - CLINQALLERAYLABRO" at bounding box center [489, 162] width 139 height 6
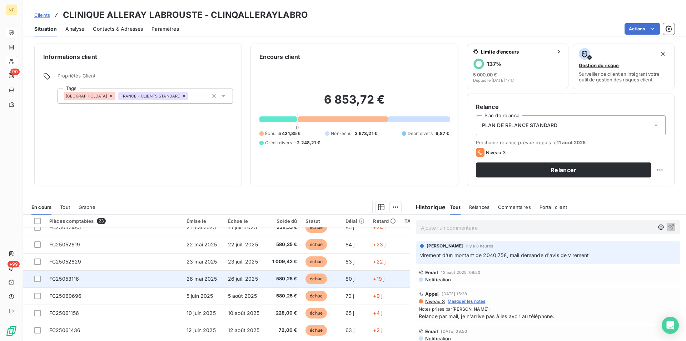
scroll to position [219, 0]
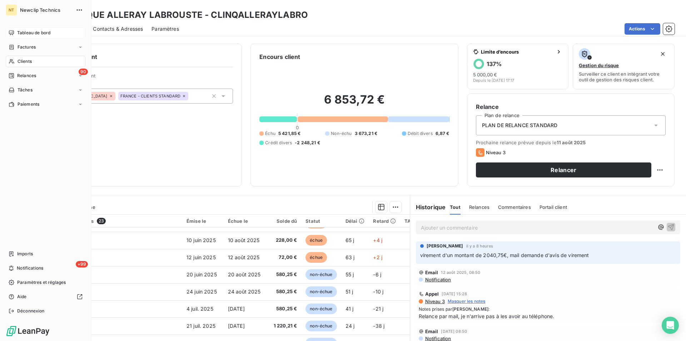
click at [37, 31] on span "Tableau de bord" at bounding box center [33, 33] width 33 height 6
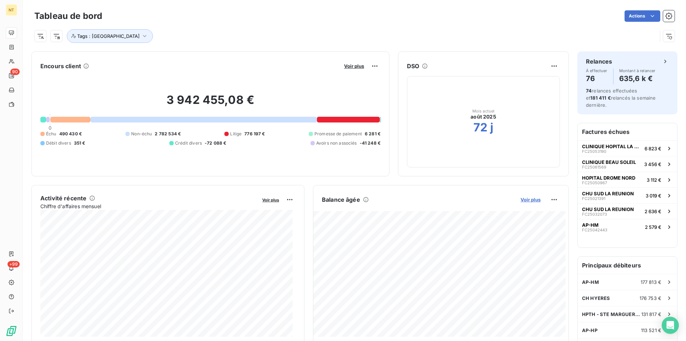
click at [523, 198] on span "Voir plus" at bounding box center [531, 200] width 20 height 6
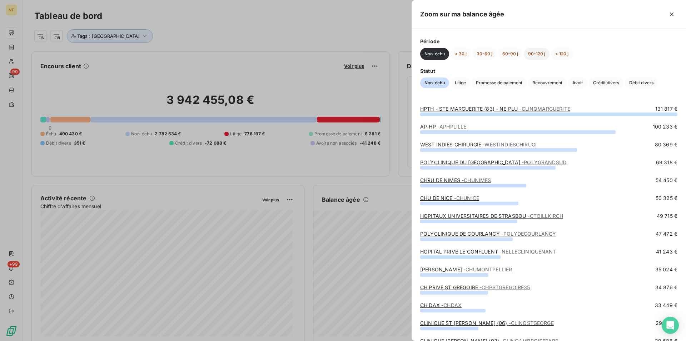
click at [536, 54] on button "90-120 j" at bounding box center [537, 54] width 26 height 12
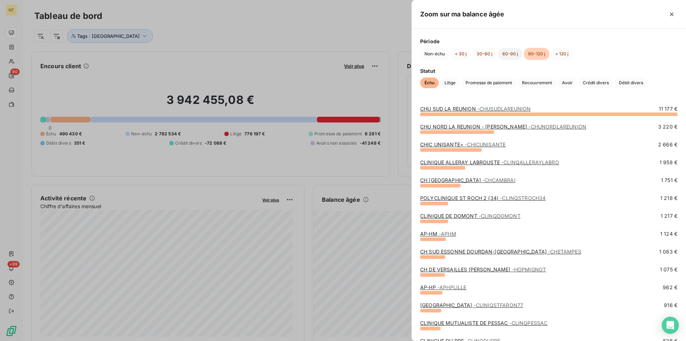
click at [515, 52] on button "60-90 j" at bounding box center [510, 54] width 24 height 12
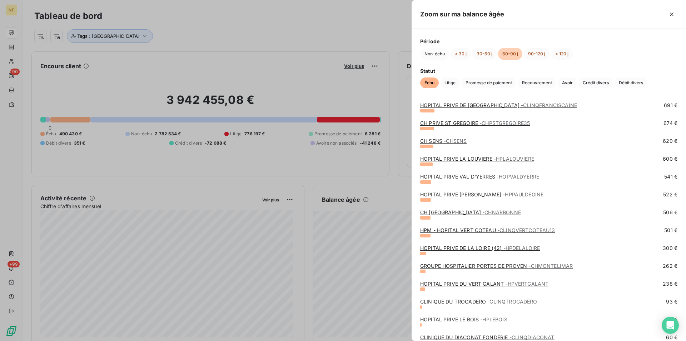
scroll to position [228, 0]
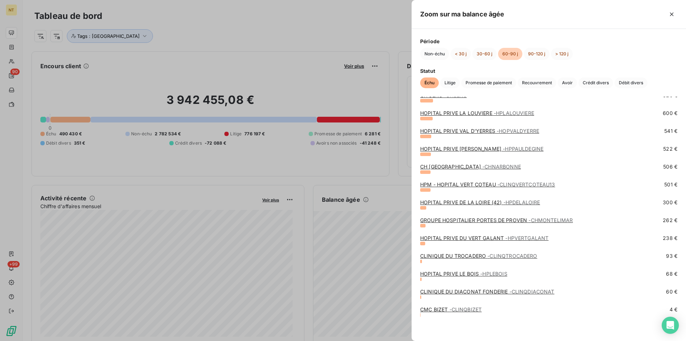
click at [471, 275] on link "HOPITAL PRIVE LE BOIS - HPLEBOIS" at bounding box center [463, 274] width 87 height 6
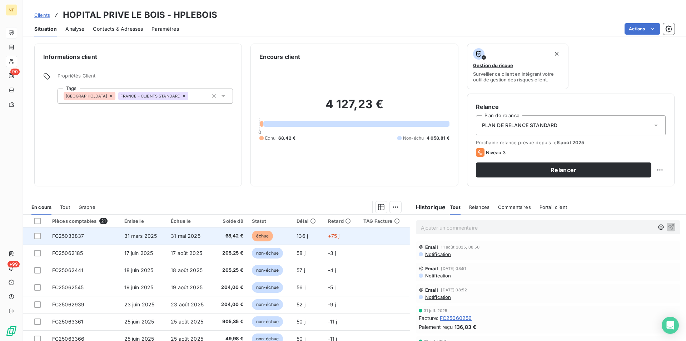
click at [79, 236] on span "FC25033837" at bounding box center [68, 236] width 32 height 6
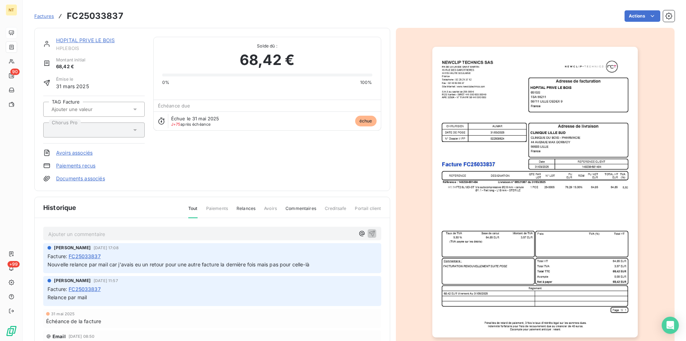
click at [96, 43] on link "HOPITAL PRIVE LE BOIS" at bounding box center [85, 40] width 59 height 6
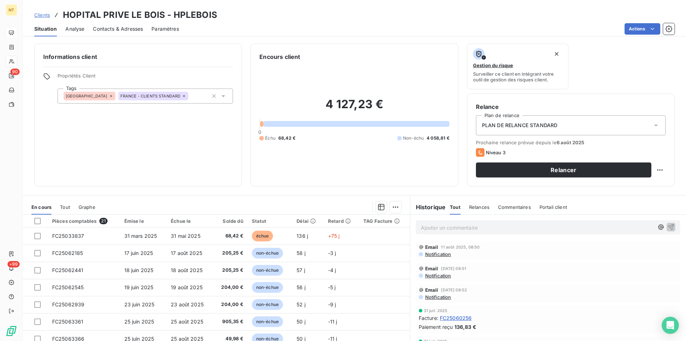
click at [131, 28] on span "Contacts & Adresses" at bounding box center [118, 28] width 50 height 7
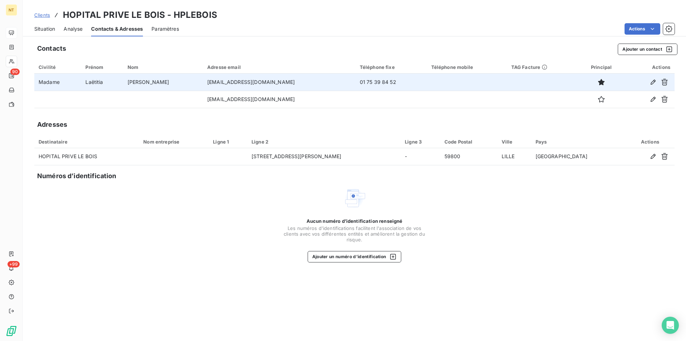
drag, startPoint x: 178, startPoint y: 80, endPoint x: 258, endPoint y: 84, distance: 79.8
click at [258, 84] on td "[EMAIL_ADDRESS][DOMAIN_NAME]" at bounding box center [279, 82] width 153 height 17
copy td "[EMAIL_ADDRESS][DOMAIN_NAME]"
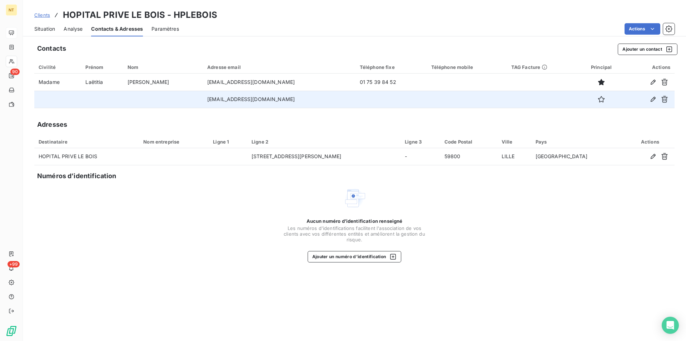
drag, startPoint x: 179, startPoint y: 100, endPoint x: 281, endPoint y: 101, distance: 101.6
click at [281, 101] on td "[EMAIL_ADDRESS][DOMAIN_NAME]" at bounding box center [279, 99] width 153 height 17
copy td "[EMAIL_ADDRESS][DOMAIN_NAME]"
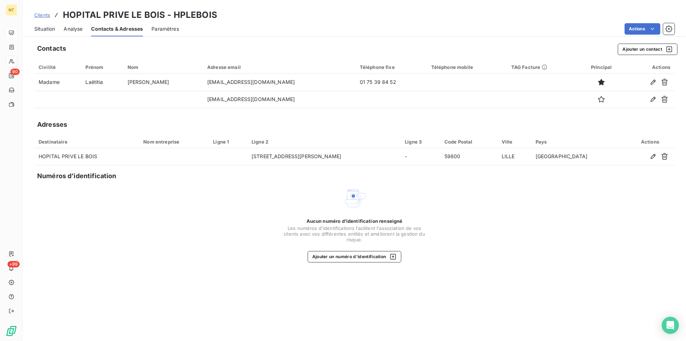
click at [44, 27] on span "Situation" at bounding box center [44, 28] width 21 height 7
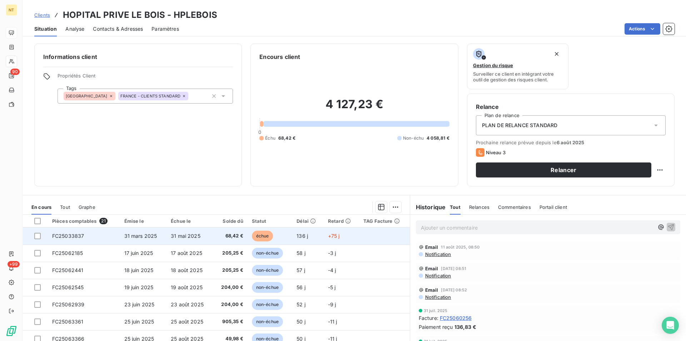
click at [142, 236] on span "31 mars 2025" at bounding box center [140, 236] width 33 height 6
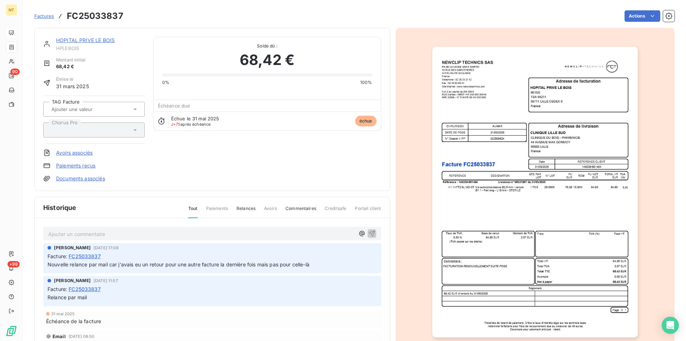
click at [529, 158] on img "button" at bounding box center [536, 192] width 206 height 291
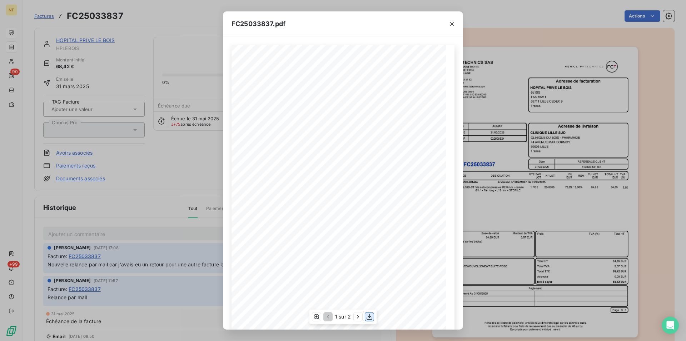
click at [371, 318] on icon "button" at bounding box center [369, 317] width 7 height 7
click at [454, 23] on icon "button" at bounding box center [452, 23] width 7 height 7
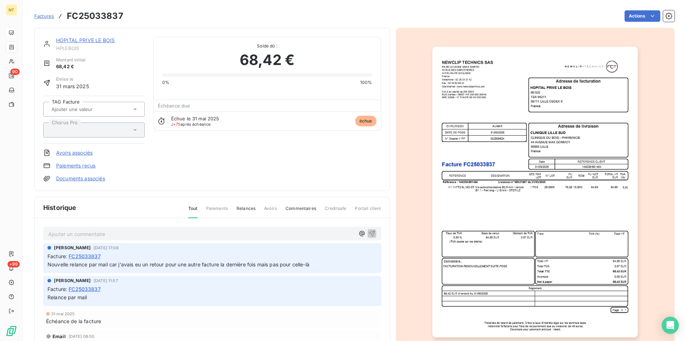
click at [58, 234] on p "Ajouter un commentaire ﻿" at bounding box center [201, 234] width 307 height 9
click at [369, 233] on icon "button" at bounding box center [372, 233] width 7 height 7
